Goal: Task Accomplishment & Management: Manage account settings

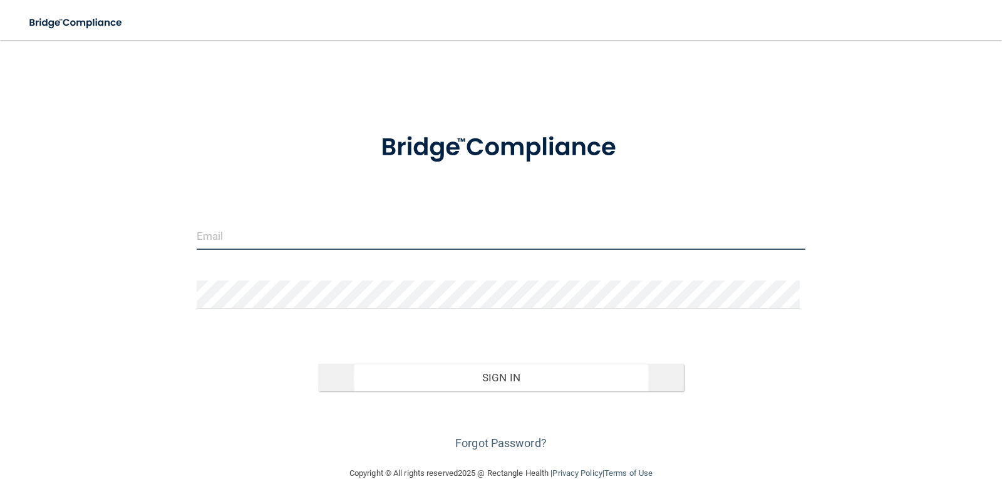
type input "[EMAIL_ADDRESS][DOMAIN_NAME]"
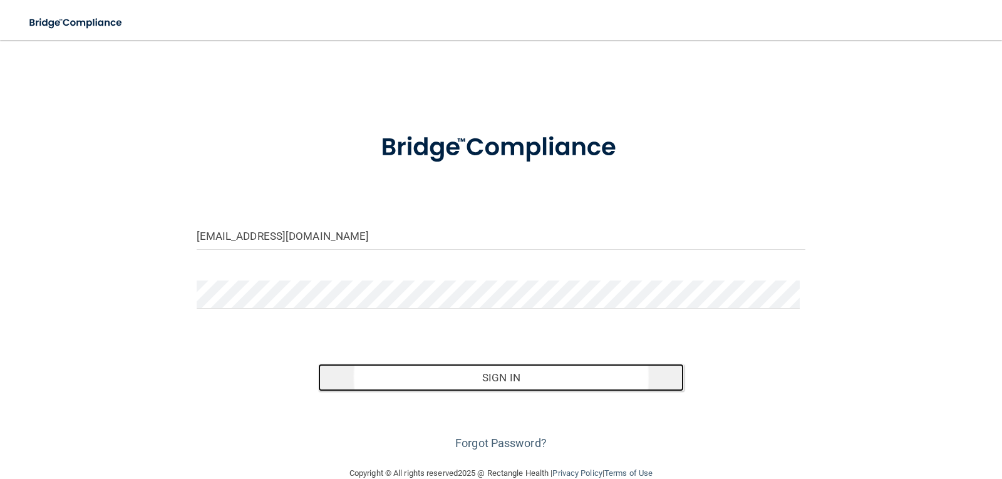
click at [497, 377] on button "Sign In" at bounding box center [501, 378] width 366 height 28
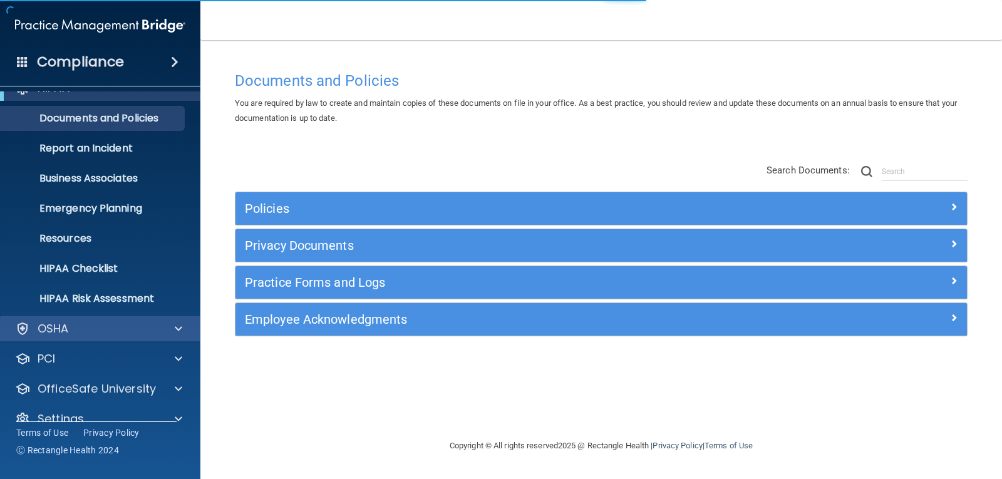
scroll to position [41, 0]
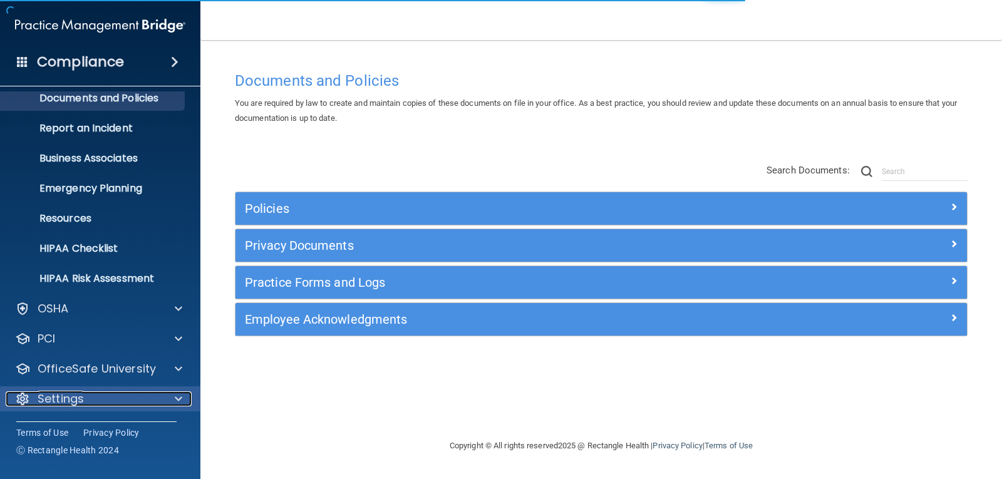
click at [96, 401] on div "Settings" at bounding box center [83, 398] width 155 height 15
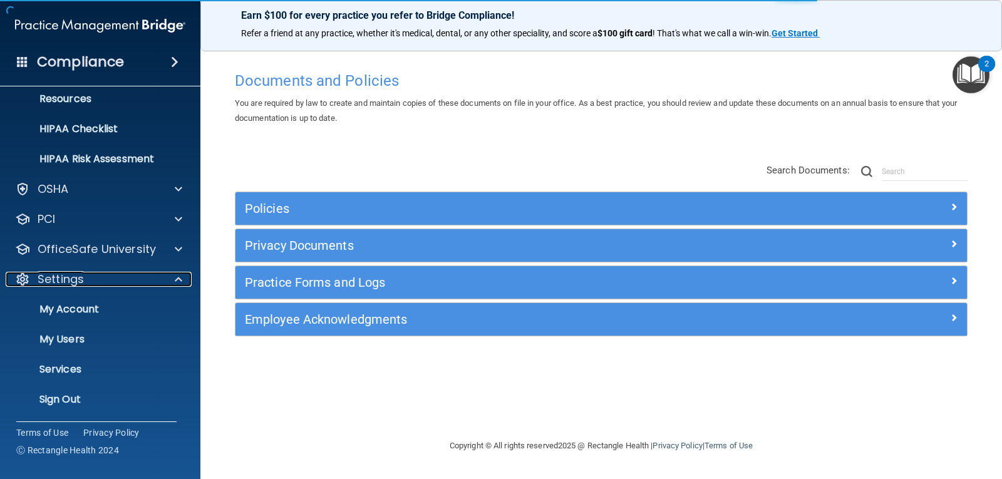
scroll to position [161, 0]
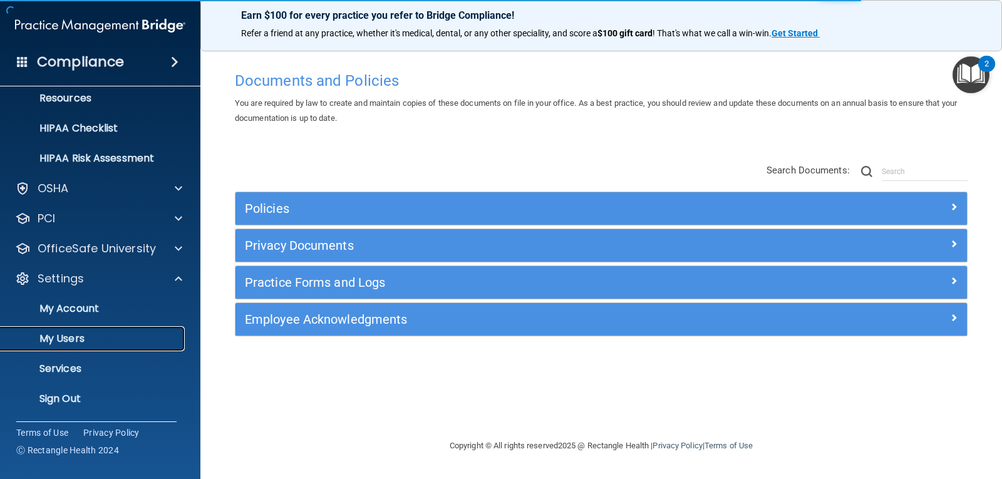
click at [87, 336] on p "My Users" at bounding box center [93, 338] width 171 height 13
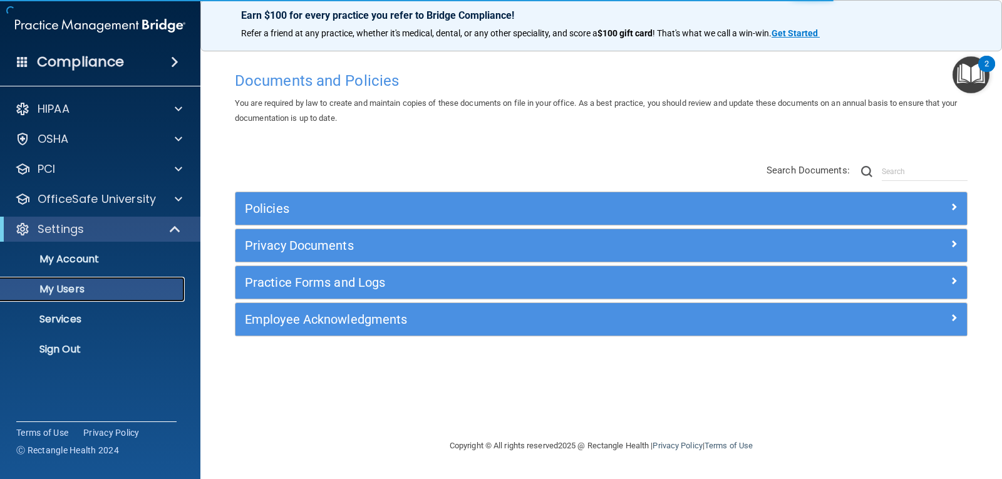
select select "20"
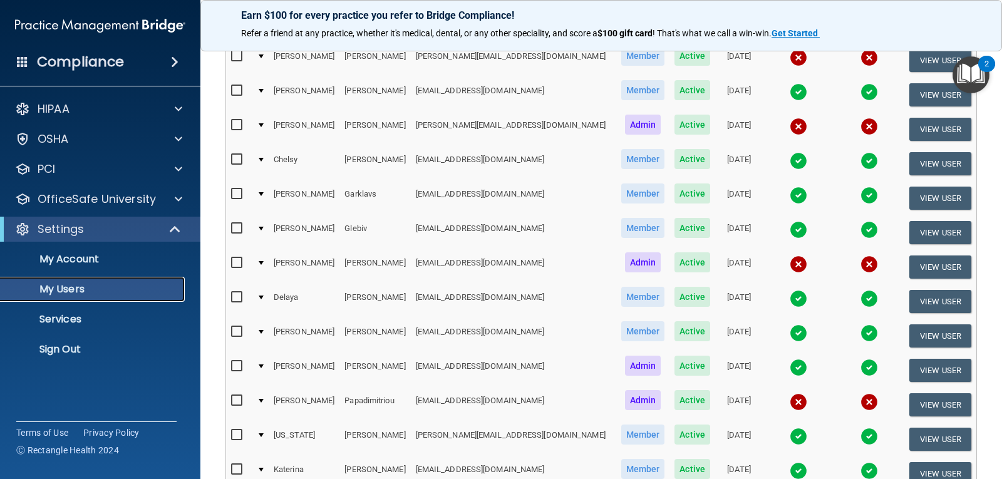
scroll to position [250, 0]
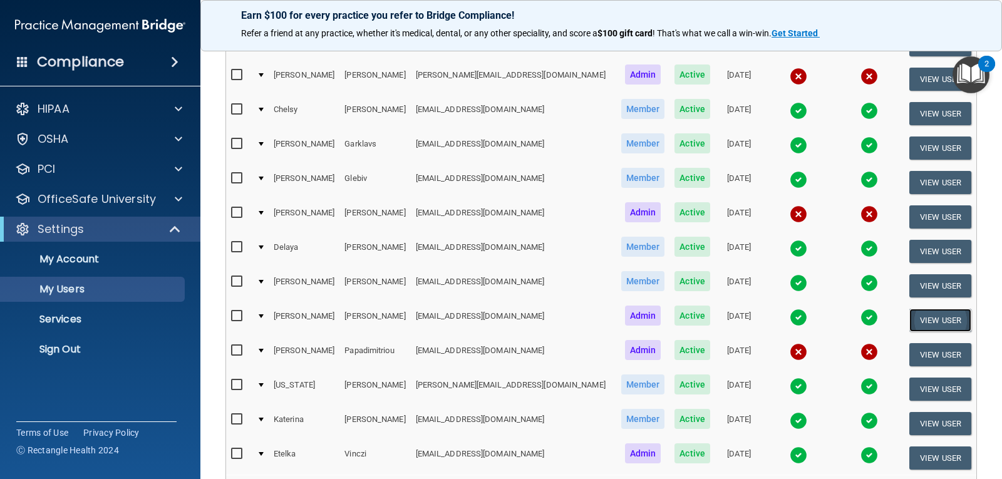
click at [932, 309] on button "View User" at bounding box center [940, 320] width 62 height 23
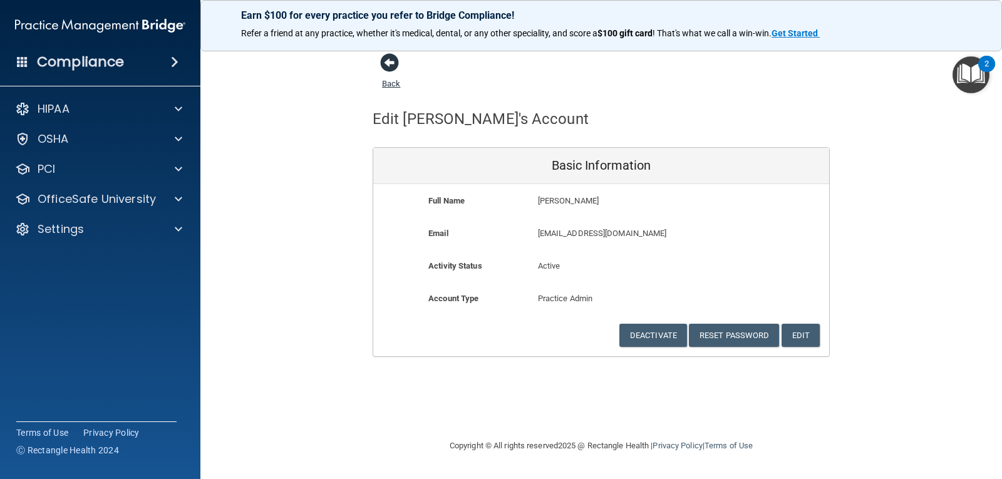
click at [387, 84] on link "Back" at bounding box center [391, 76] width 18 height 24
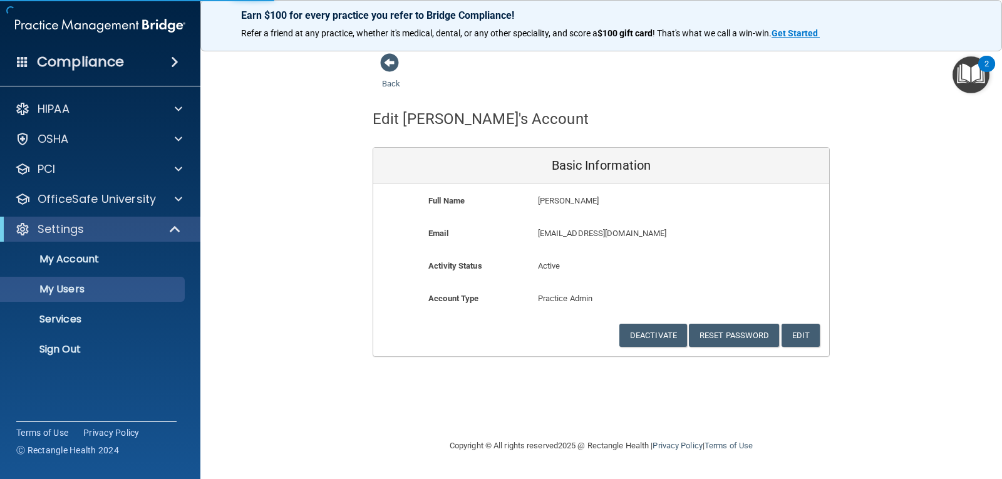
select select "20"
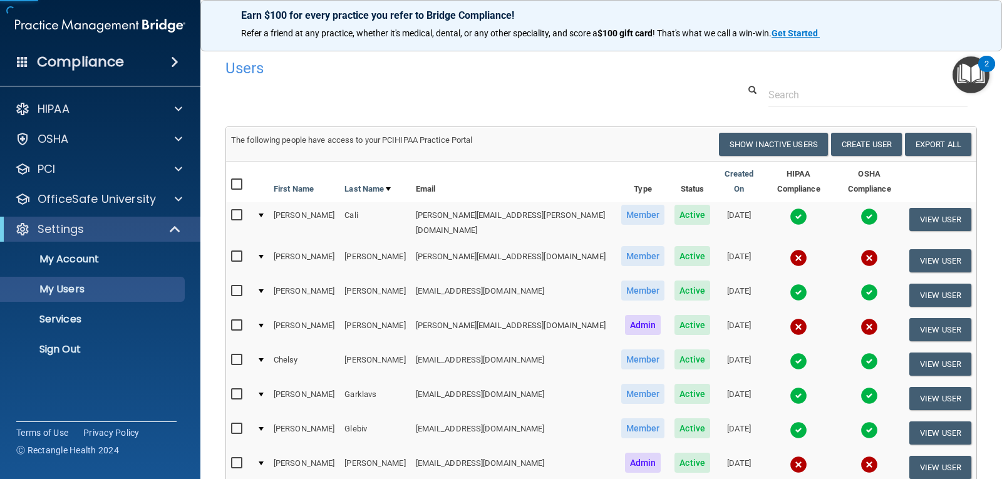
scroll to position [376, 0]
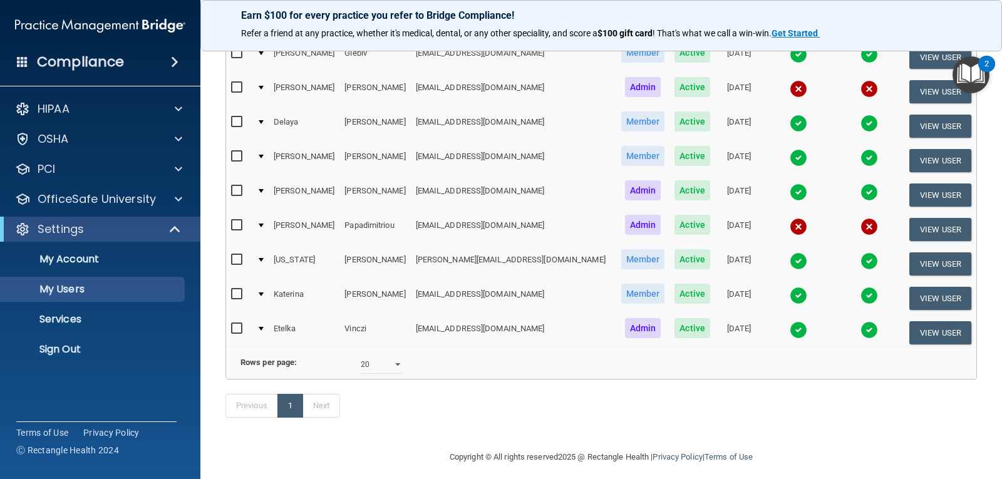
click at [237, 186] on input "checkbox" at bounding box center [238, 191] width 14 height 10
checkbox input "true"
click at [260, 189] on div at bounding box center [261, 191] width 5 height 4
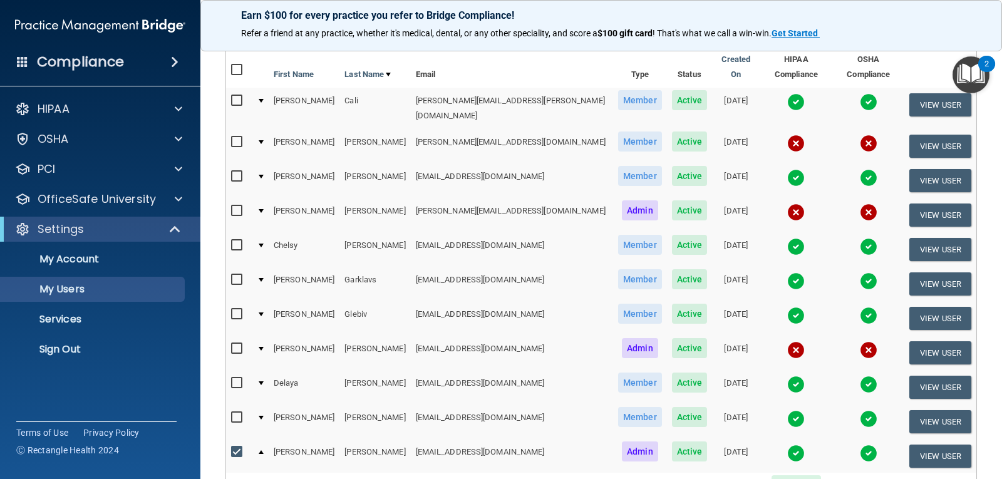
scroll to position [0, 0]
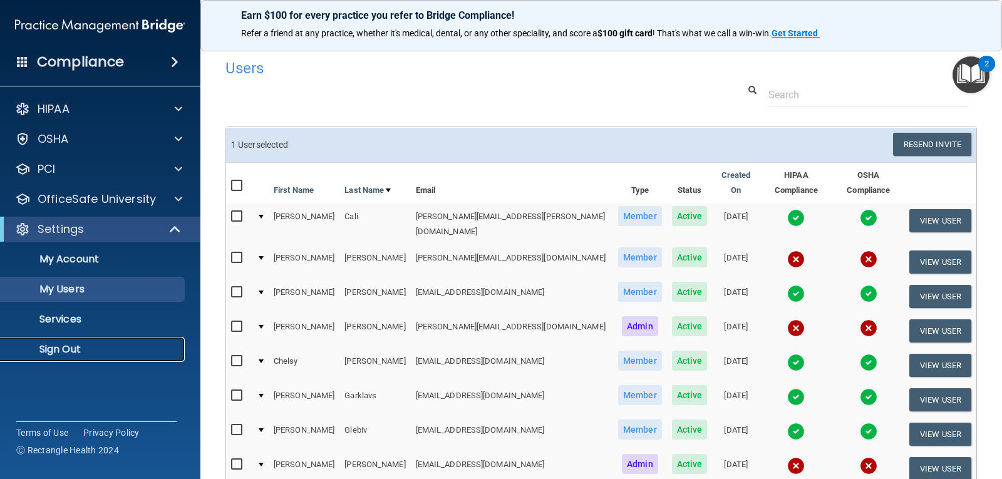
click at [68, 346] on p "Sign Out" at bounding box center [93, 349] width 171 height 13
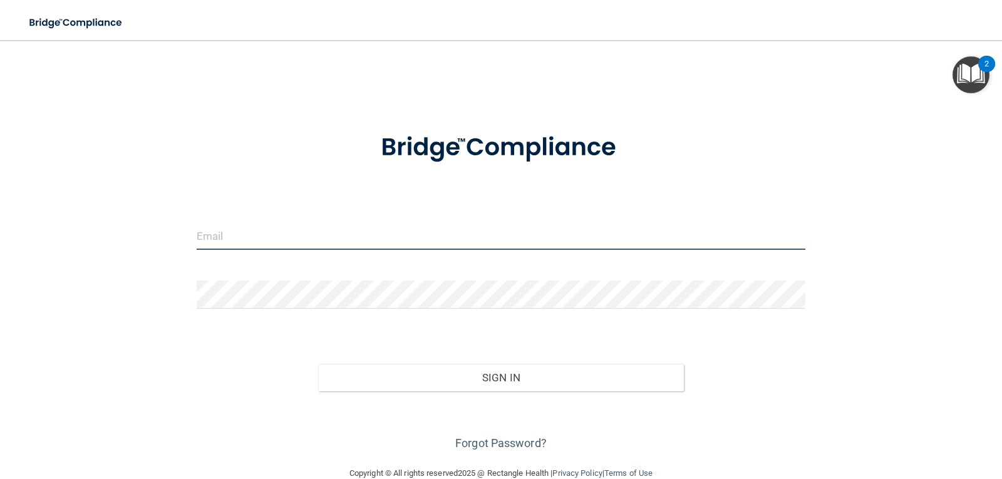
type input "[EMAIL_ADDRESS][DOMAIN_NAME]"
